Goal: Information Seeking & Learning: Learn about a topic

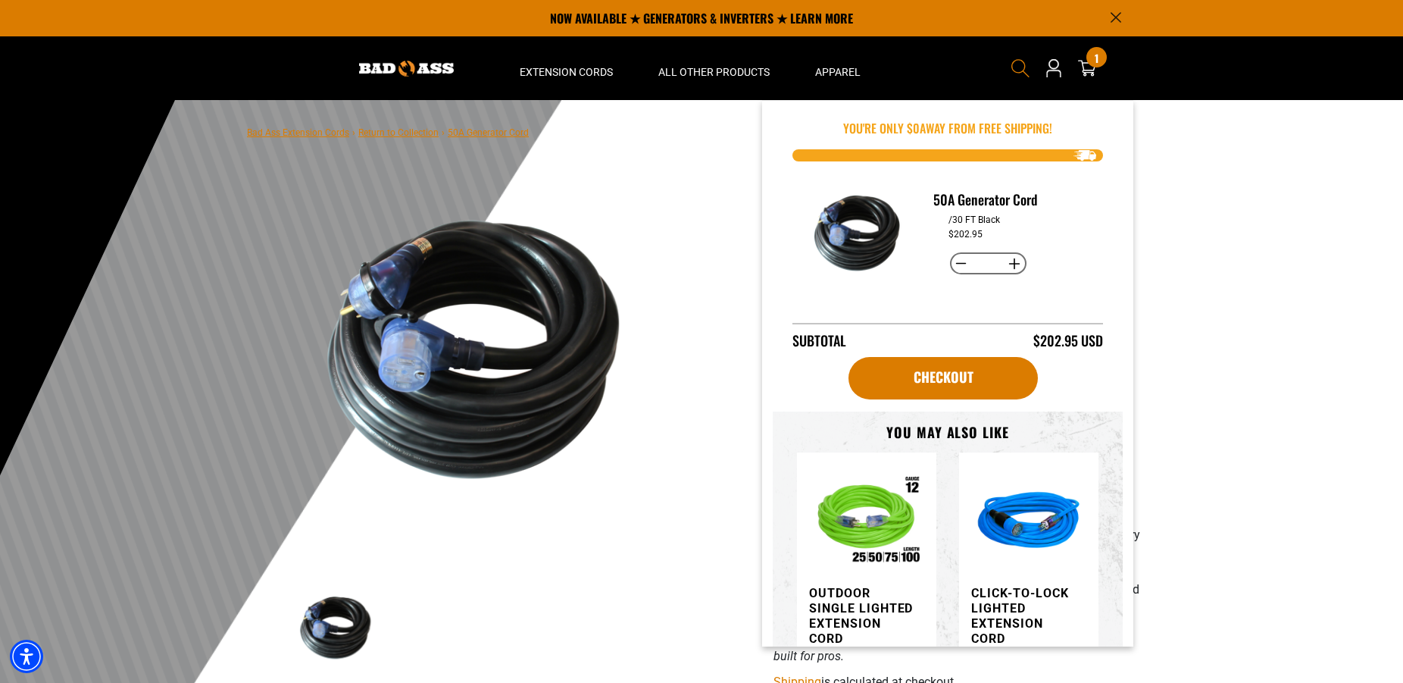
click at [1019, 63] on icon "Search" at bounding box center [1021, 68] width 20 height 20
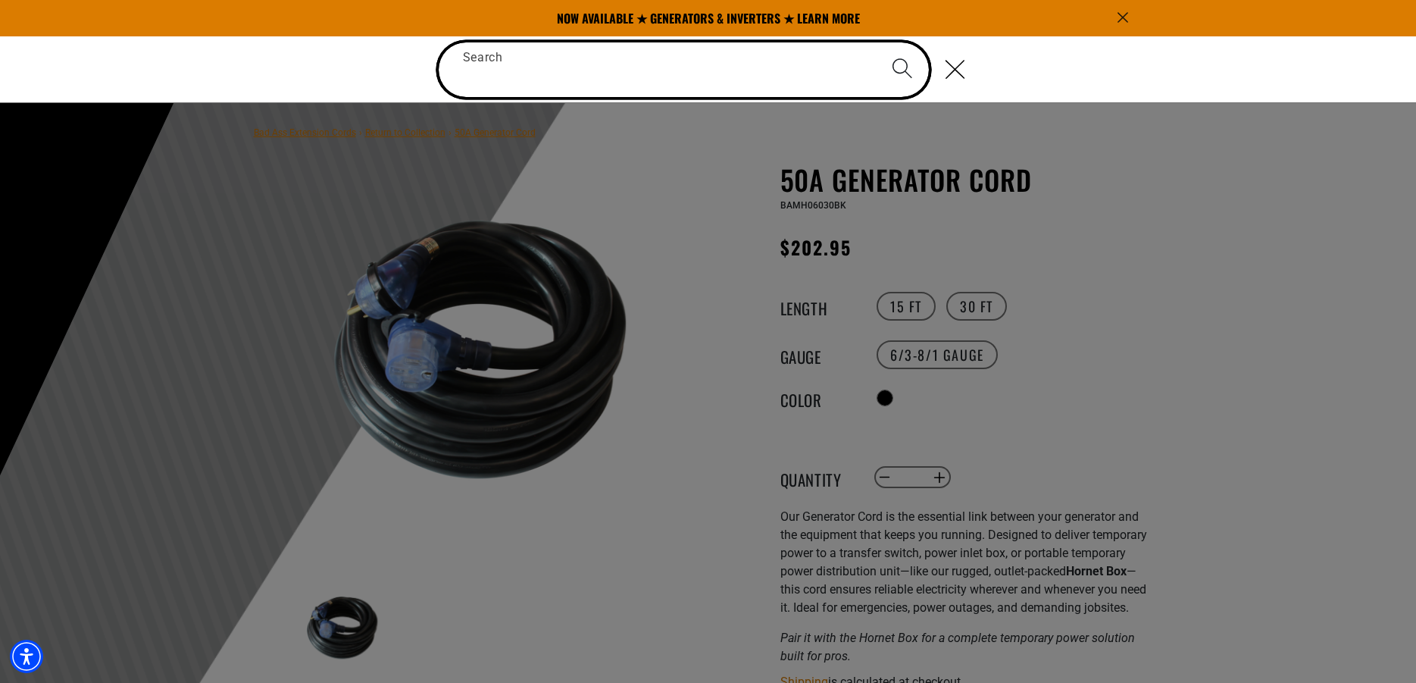
click at [775, 75] on input "Search" at bounding box center [684, 69] width 491 height 55
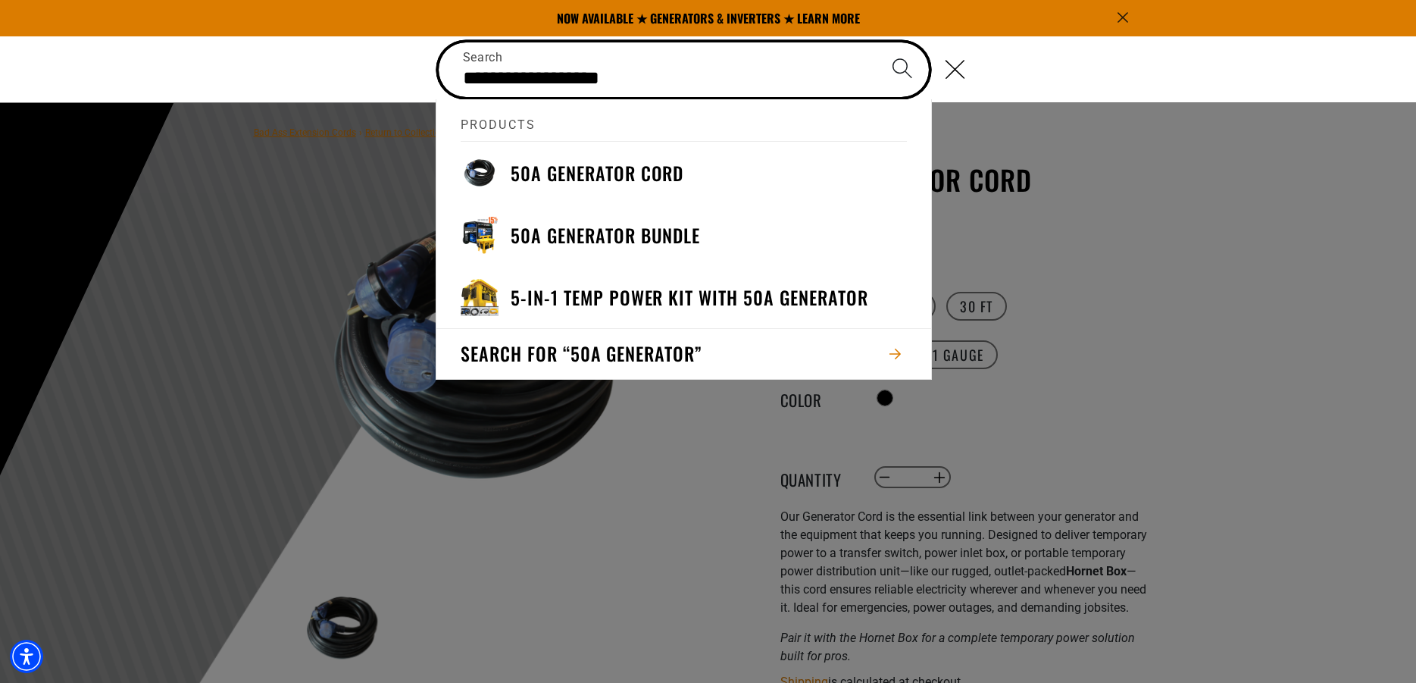
type input "**********"
click at [876, 42] on button "Search" at bounding box center [902, 68] width 53 height 53
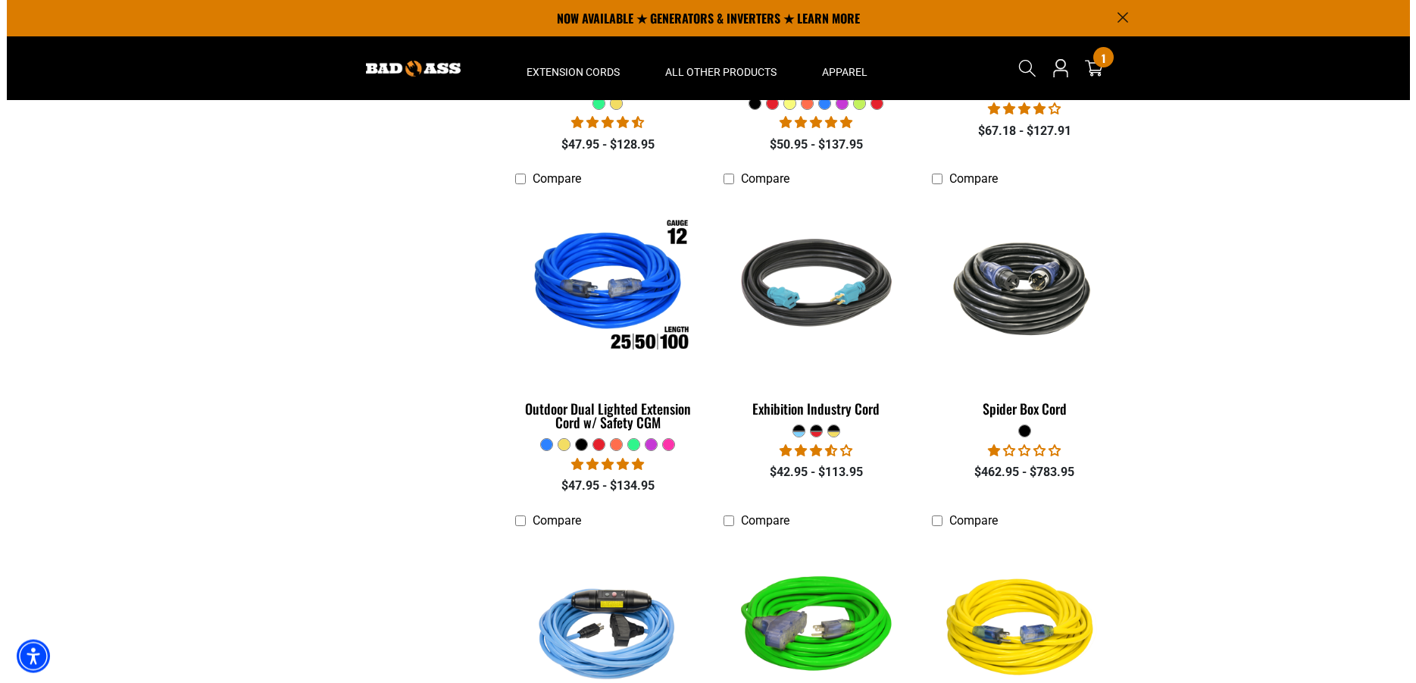
scroll to position [1468, 0]
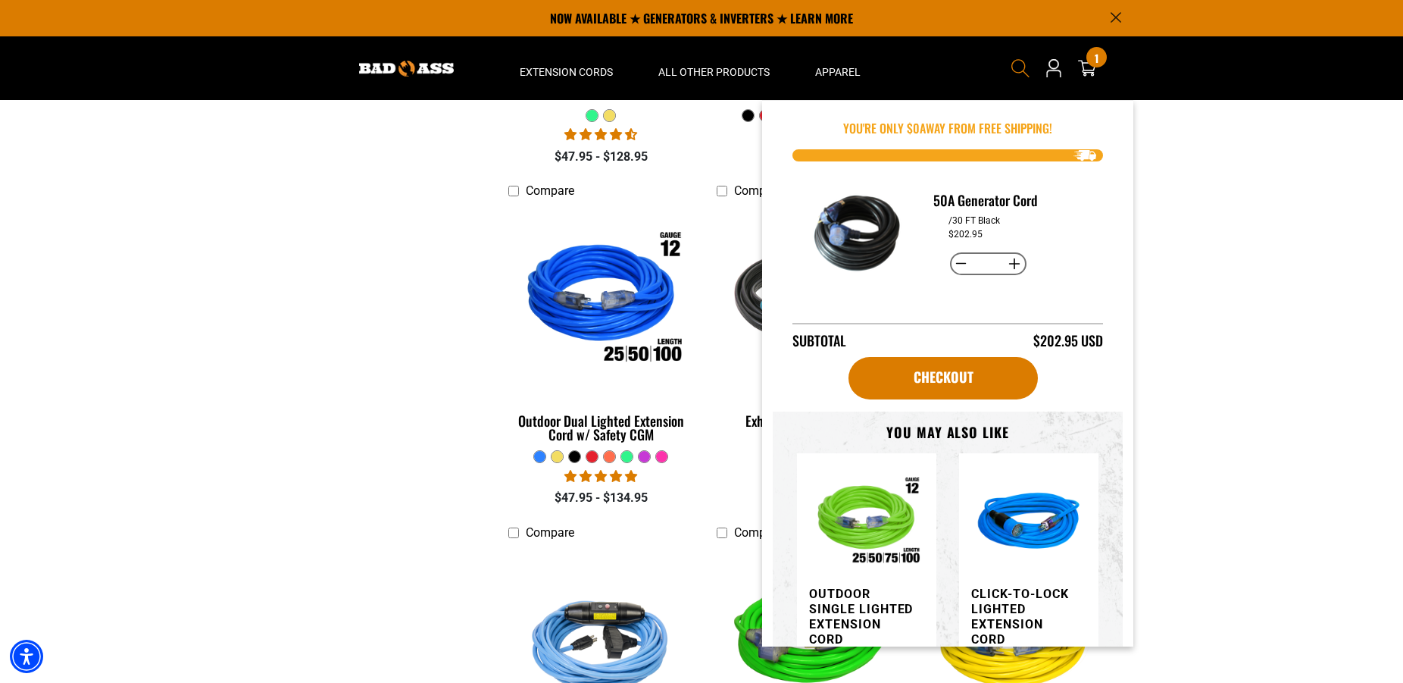
click at [1017, 66] on icon "Search" at bounding box center [1021, 68] width 20 height 20
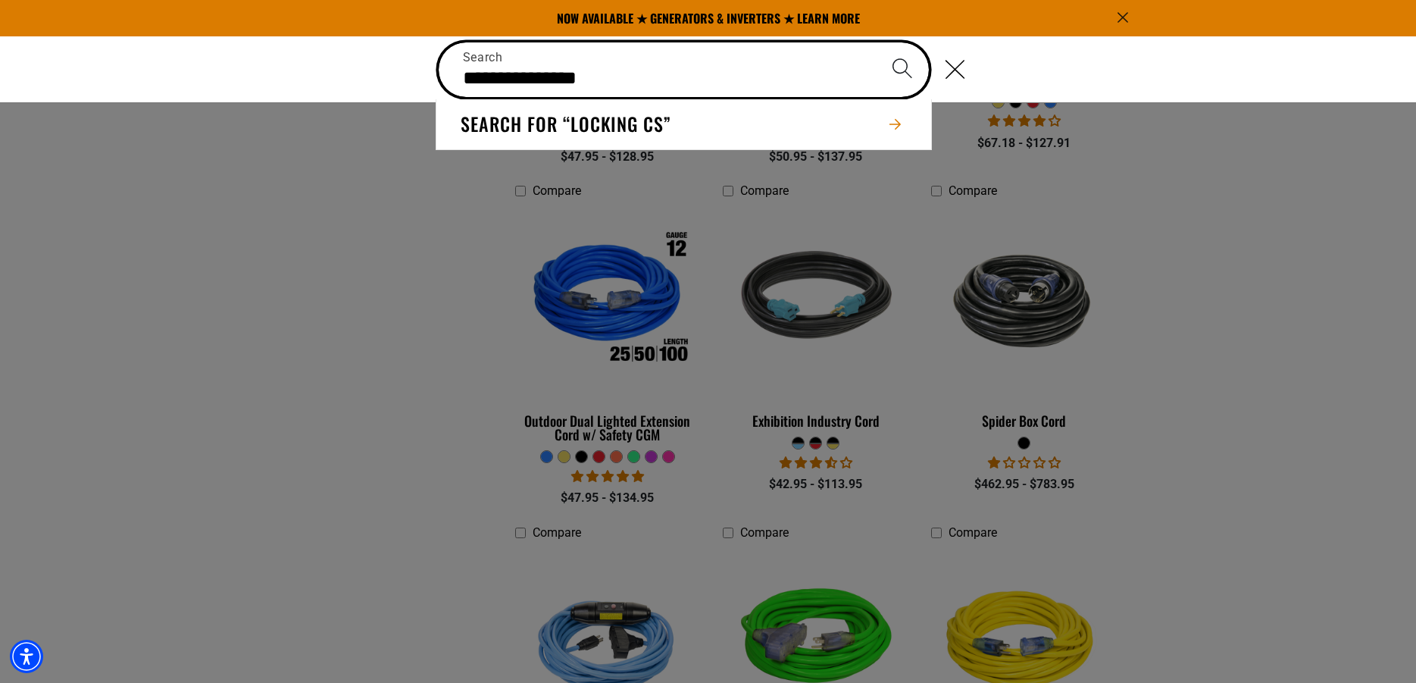
type input "**********"
click at [876, 42] on button "Search" at bounding box center [902, 68] width 53 height 53
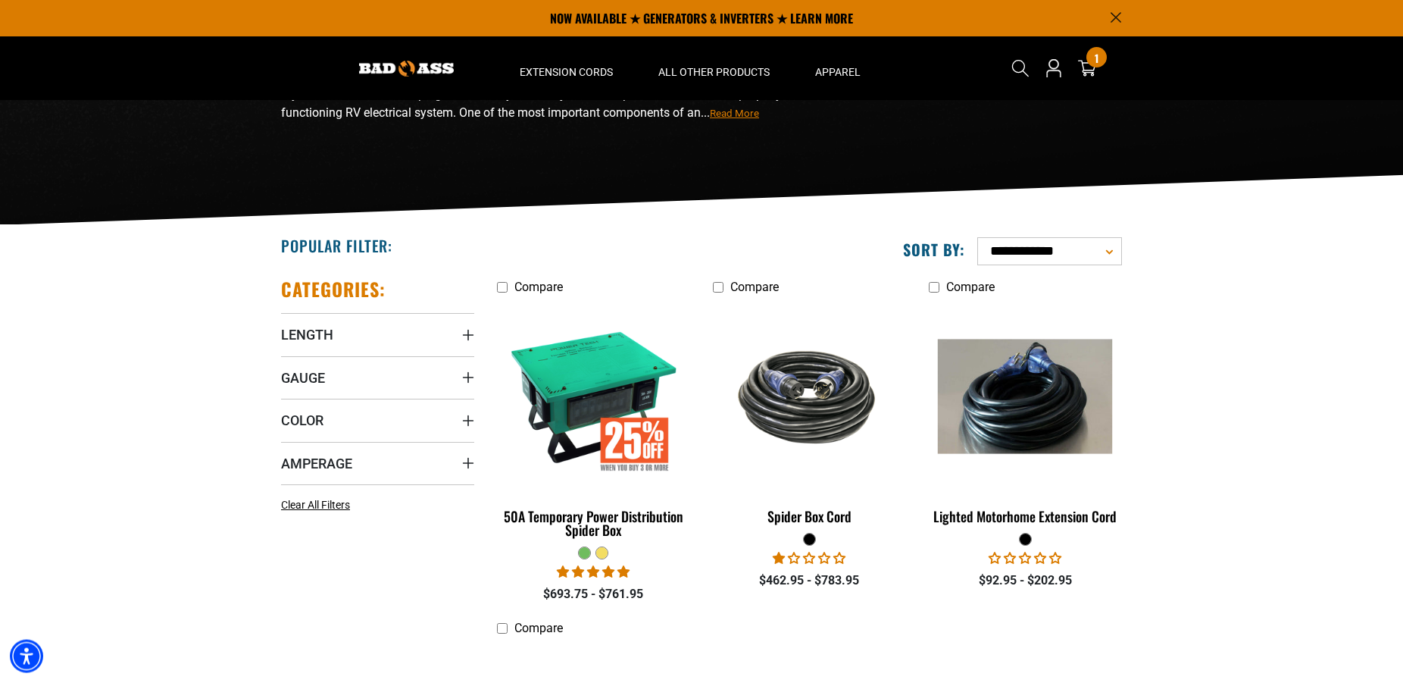
scroll to position [155, 0]
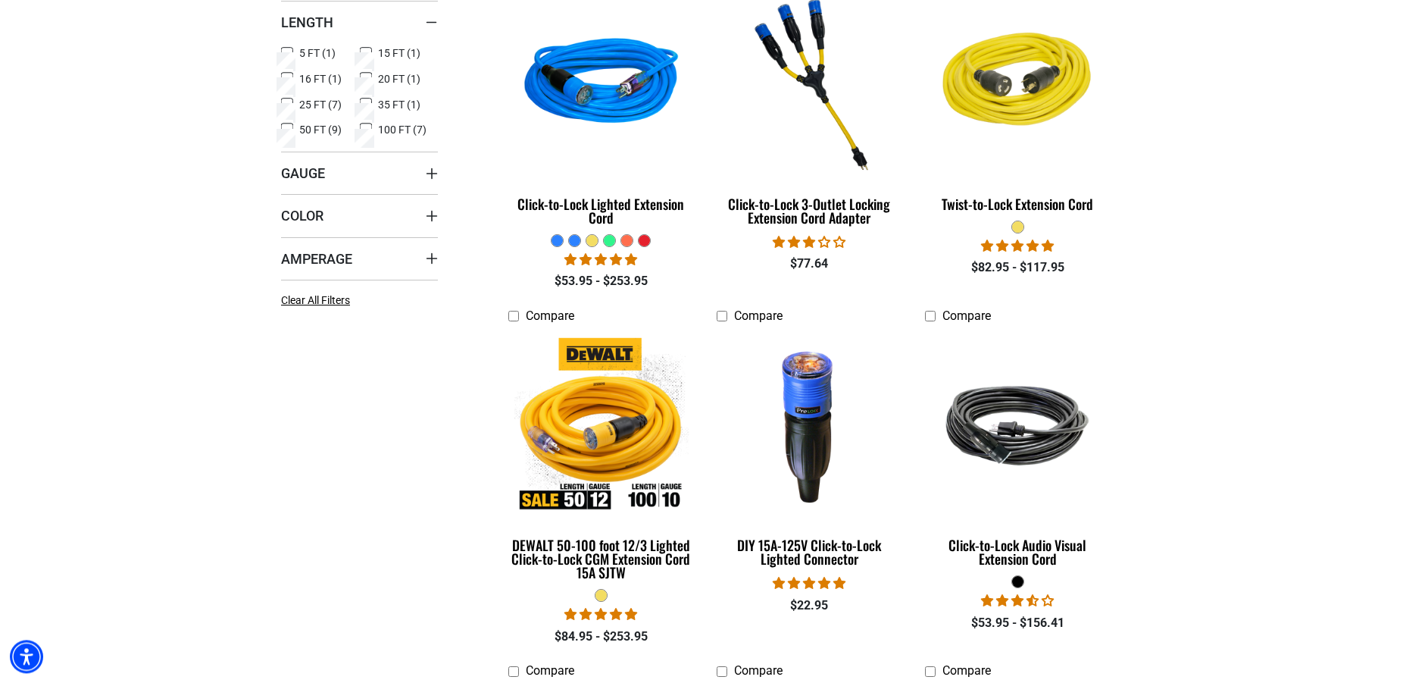
scroll to position [309, 0]
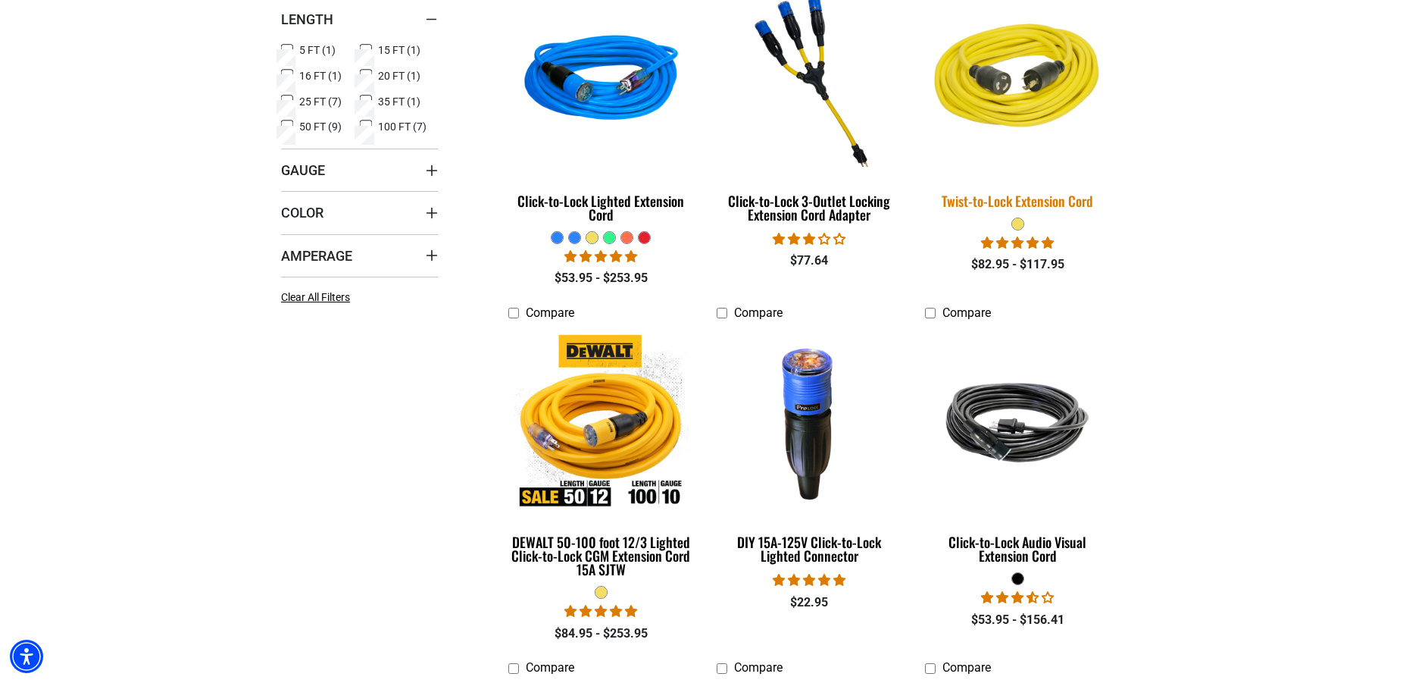
click at [1055, 201] on div "Twist-to-Lock Extension Cord" at bounding box center [1018, 201] width 186 height 14
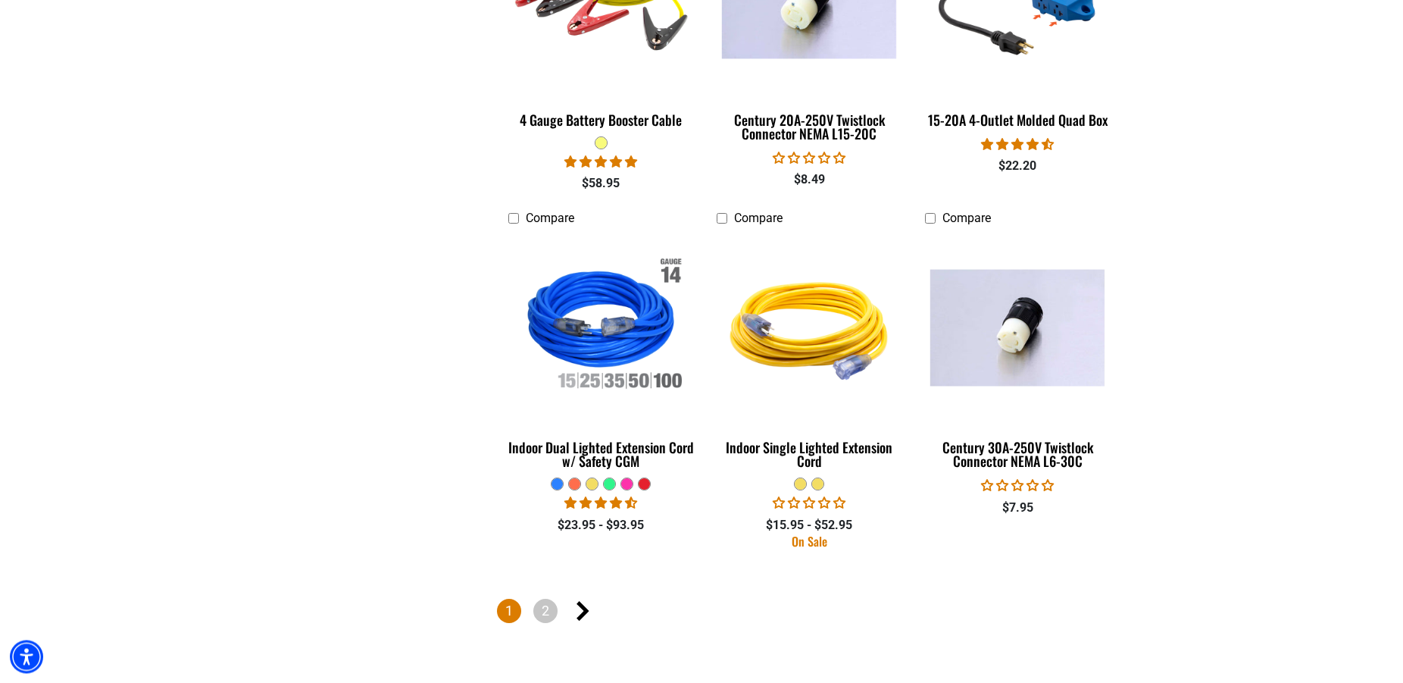
scroll to position [2241, 0]
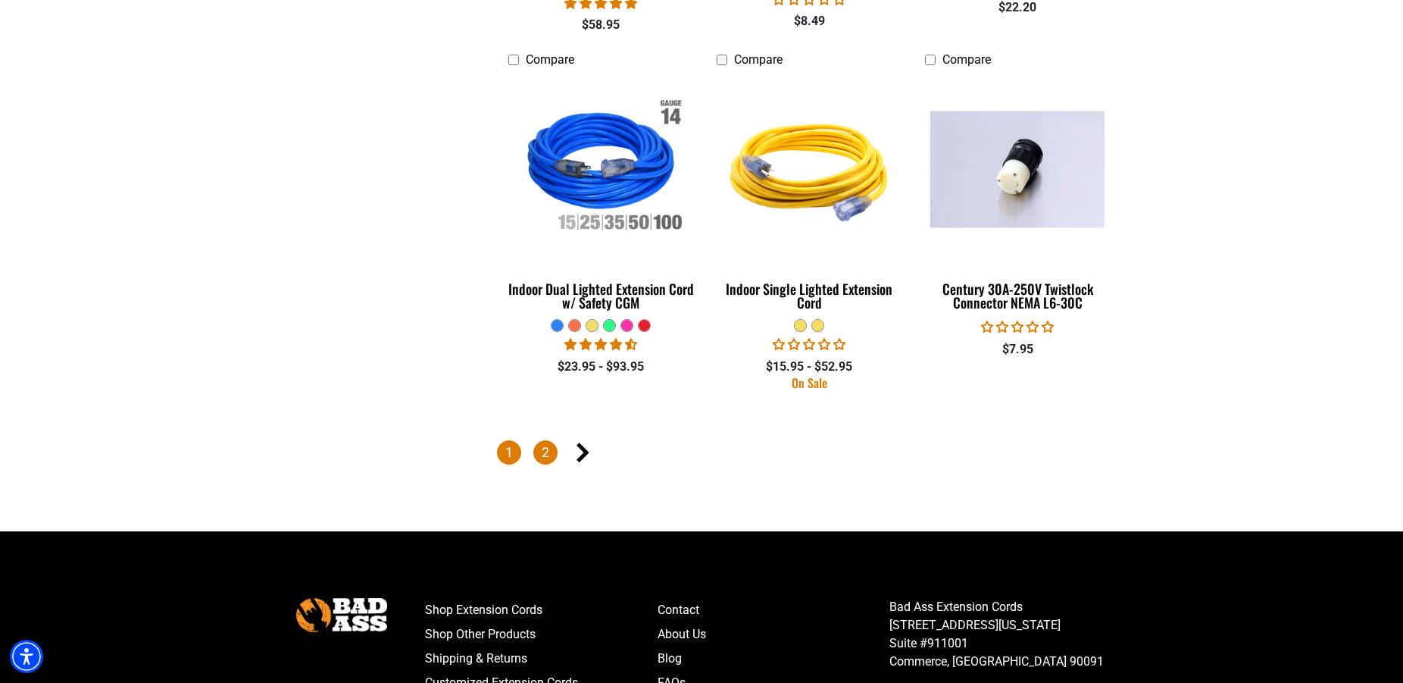
click at [557, 448] on ul "1 2" at bounding box center [809, 453] width 625 height 27
click at [546, 448] on link "2" at bounding box center [545, 452] width 24 height 24
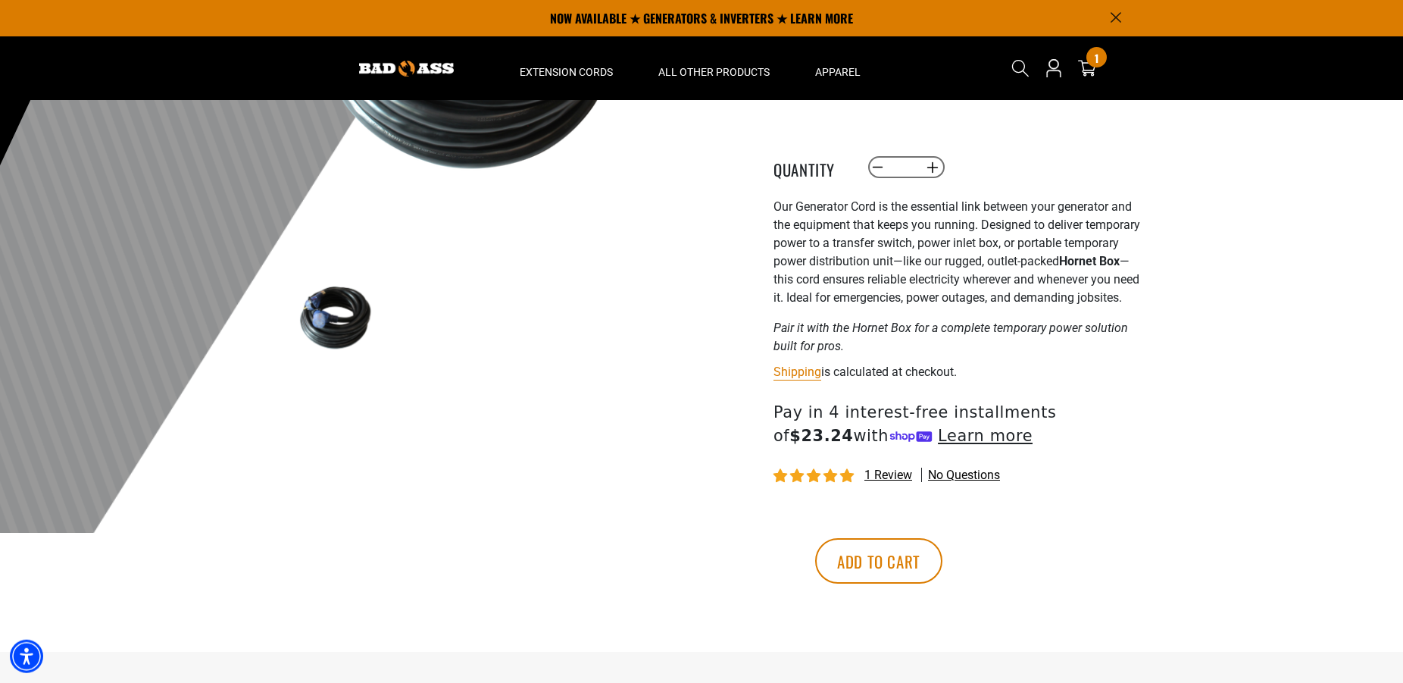
scroll to position [309, 0]
drag, startPoint x: 1212, startPoint y: 294, endPoint x: 1209, endPoint y: 321, distance: 27.4
click at [1211, 294] on div at bounding box center [701, 162] width 1403 height 742
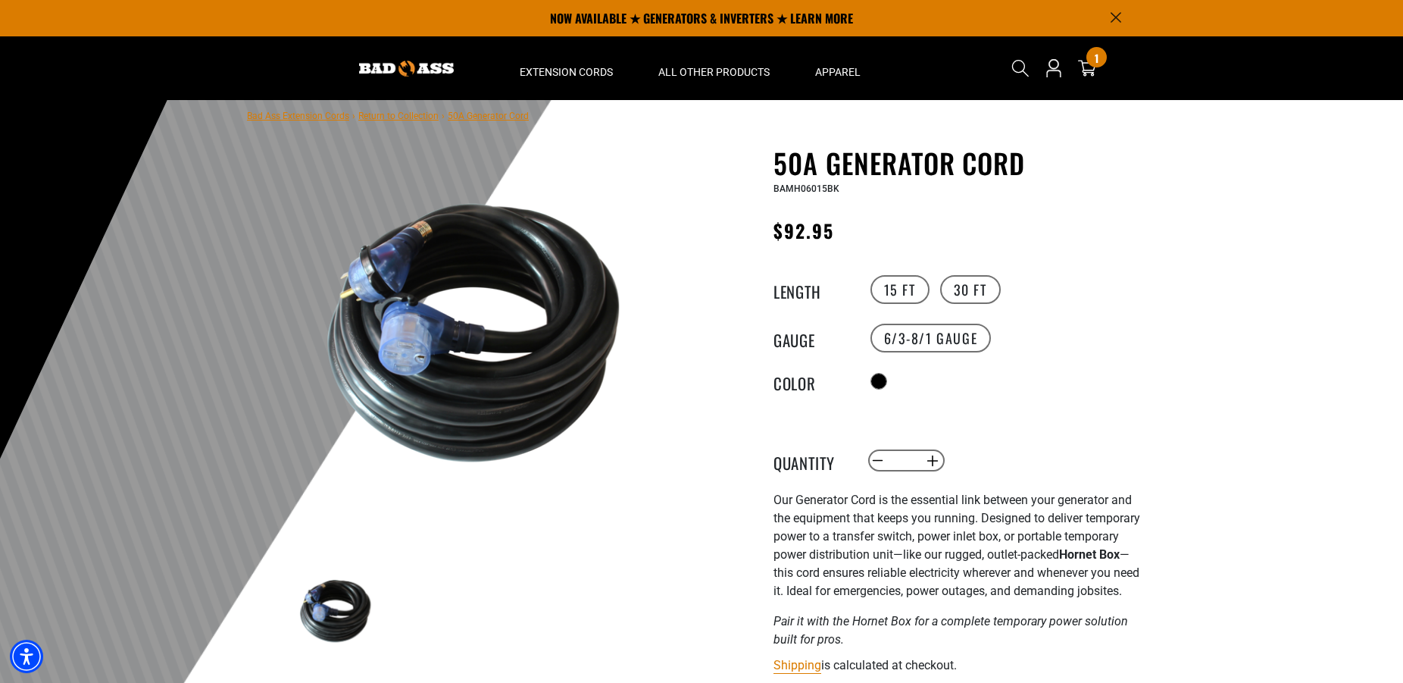
scroll to position [0, 0]
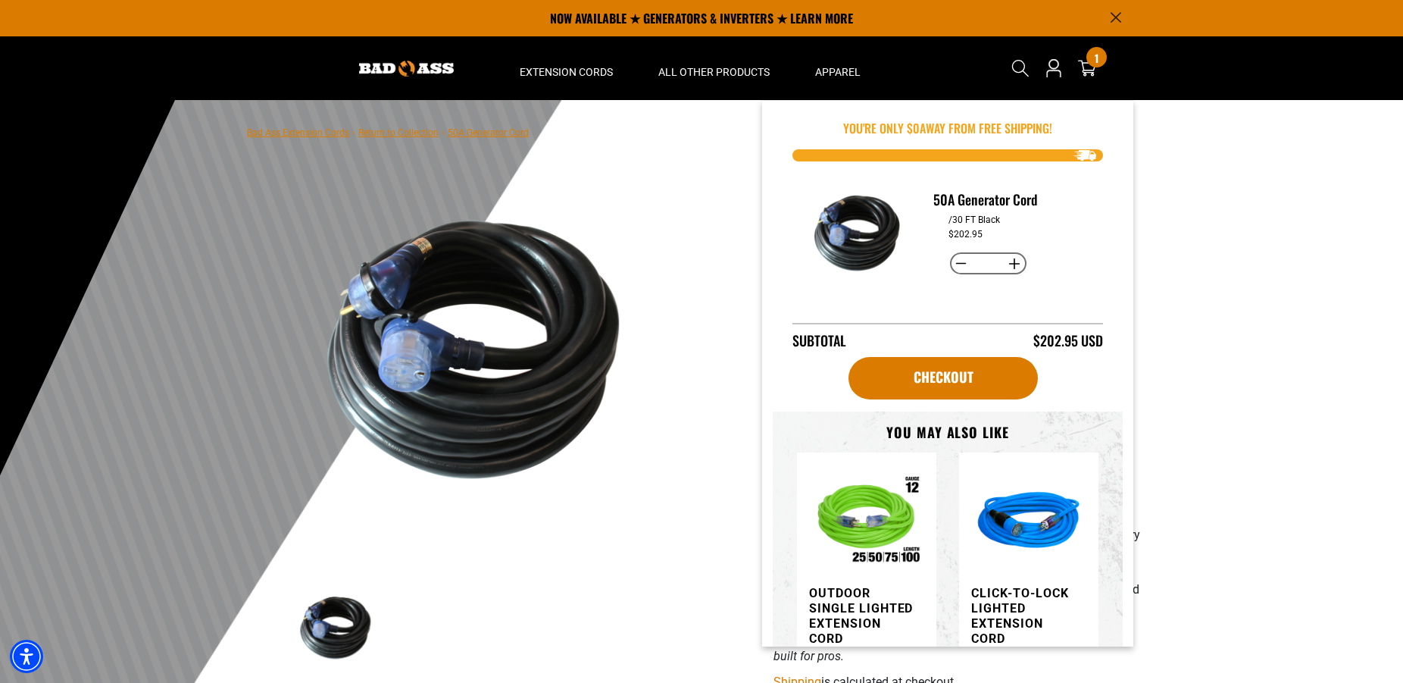
click at [1252, 215] on div at bounding box center [701, 471] width 1403 height 742
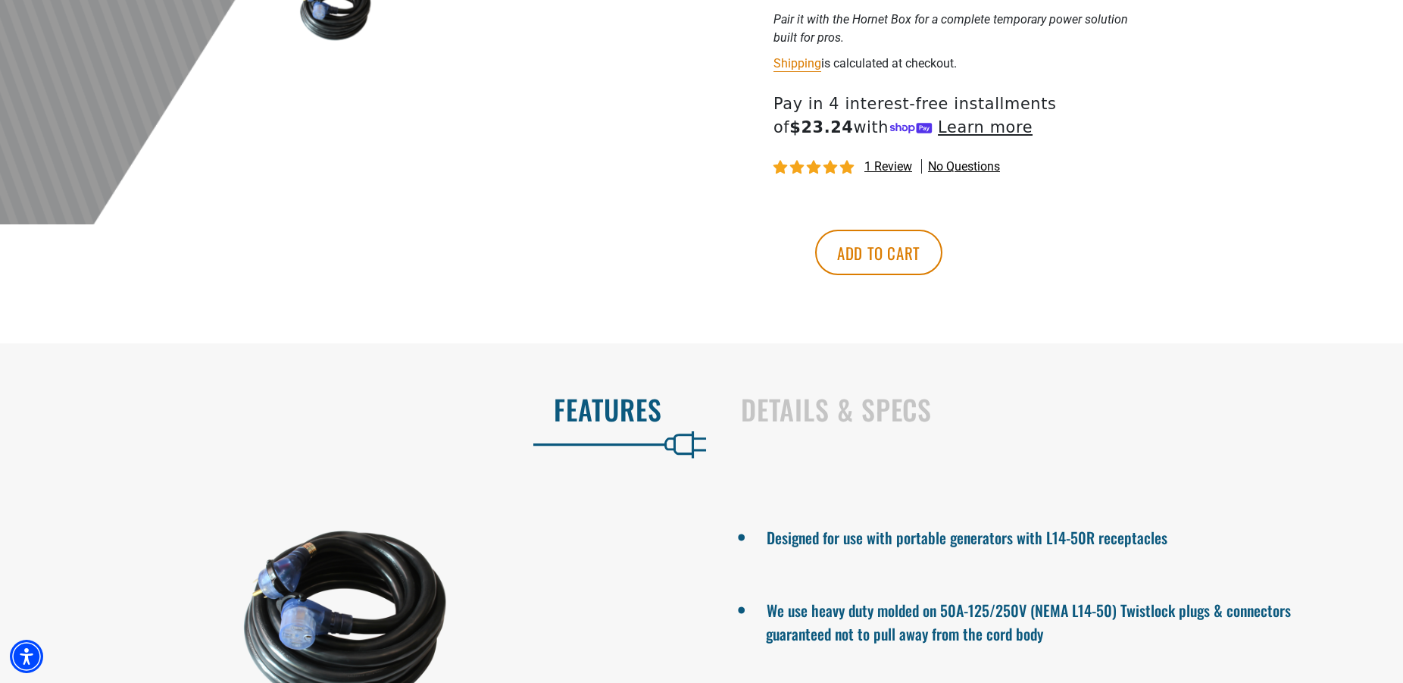
scroll to position [773, 0]
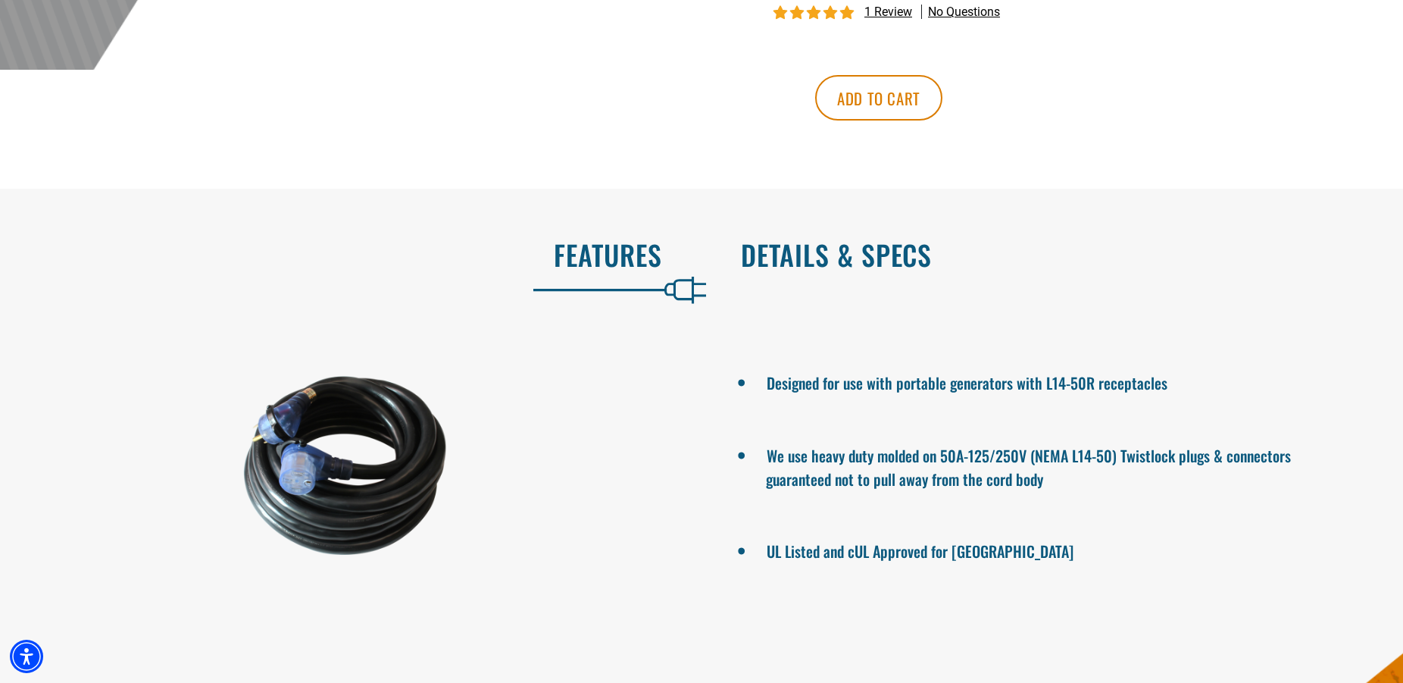
click at [873, 270] on h2 "Details & Specs" at bounding box center [1056, 255] width 630 height 32
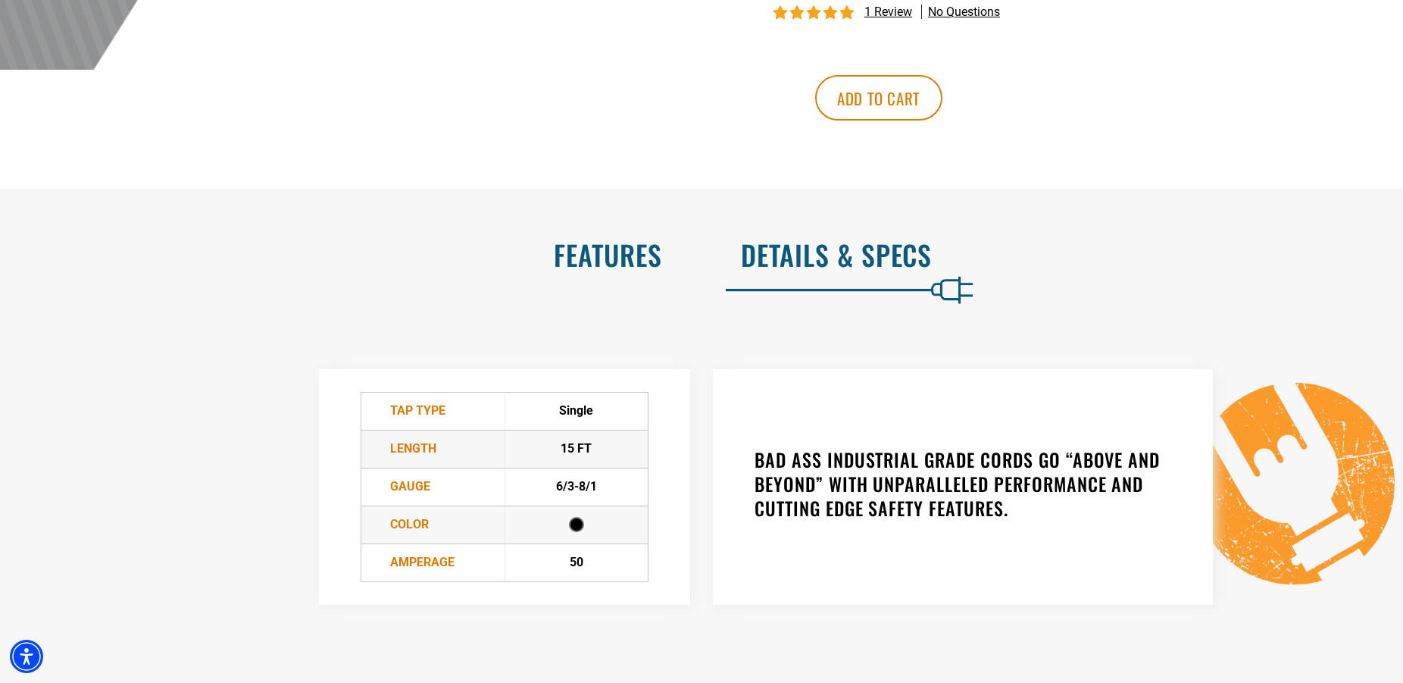
click at [632, 270] on h2 "Features" at bounding box center [347, 255] width 630 height 32
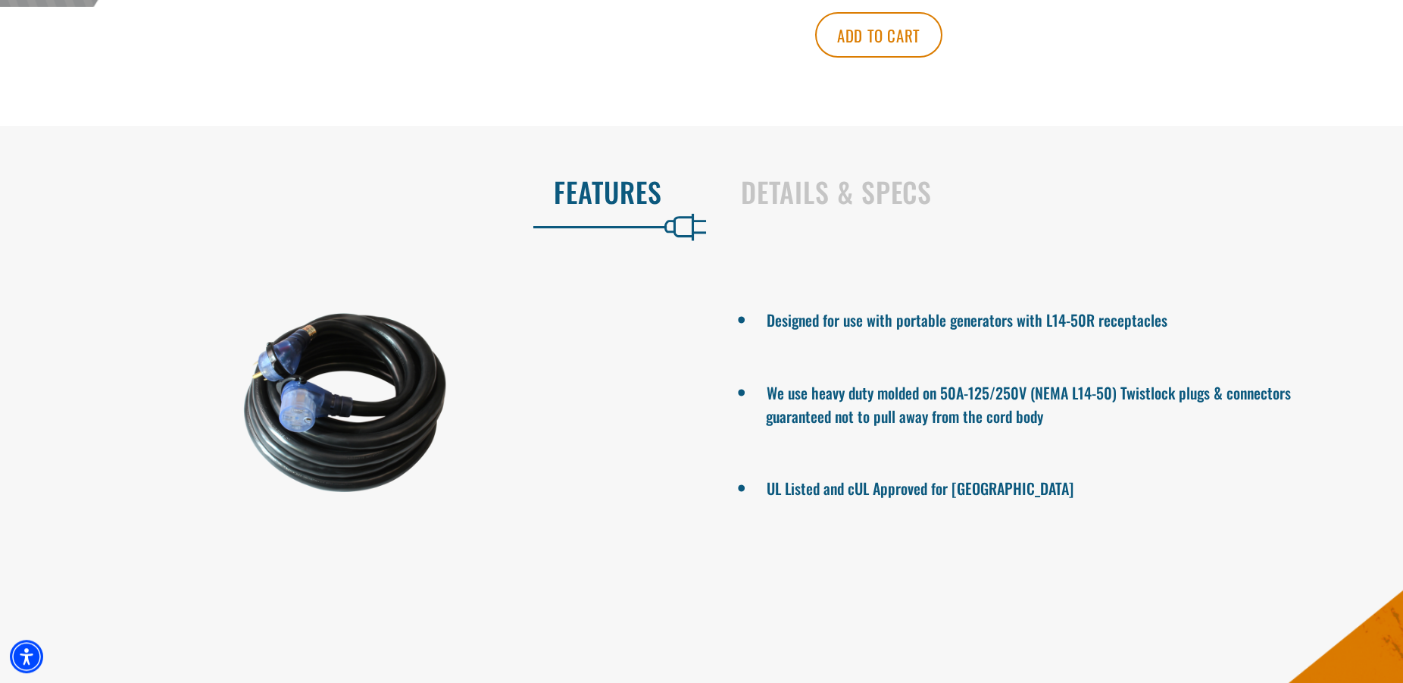
scroll to position [850, 0]
